Goal: Transaction & Acquisition: Purchase product/service

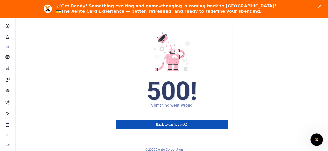
scroll to position [18, 0]
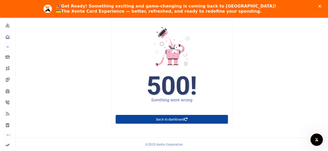
click at [165, 118] on link "Back to dashboard" at bounding box center [171, 119] width 112 height 9
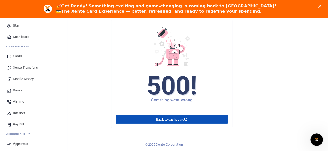
click at [16, 103] on span "Airtime" at bounding box center [18, 101] width 11 height 5
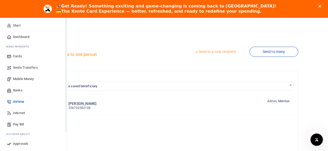
click at [20, 79] on span "Mobile Money" at bounding box center [23, 79] width 21 height 5
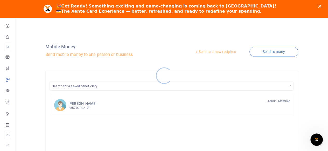
click at [213, 53] on div at bounding box center [164, 75] width 328 height 151
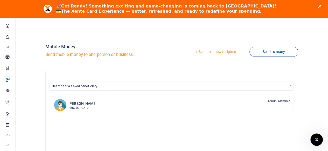
click at [202, 52] on link "Send to a new recipient" at bounding box center [215, 51] width 68 height 9
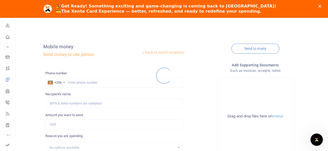
click at [77, 80] on div at bounding box center [164, 75] width 328 height 151
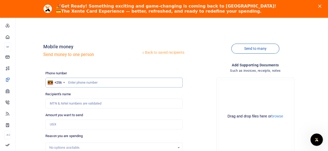
click at [77, 80] on input "text" at bounding box center [113, 83] width 137 height 10
type input "746223547"
type input "Agripa Kule"
type input "746223547"
drag, startPoint x: 68, startPoint y: 104, endPoint x: 47, endPoint y: 107, distance: 21.3
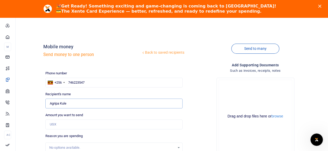
click at [47, 107] on input "Found" at bounding box center [113, 104] width 137 height 10
